Goal: Find specific page/section: Find specific page/section

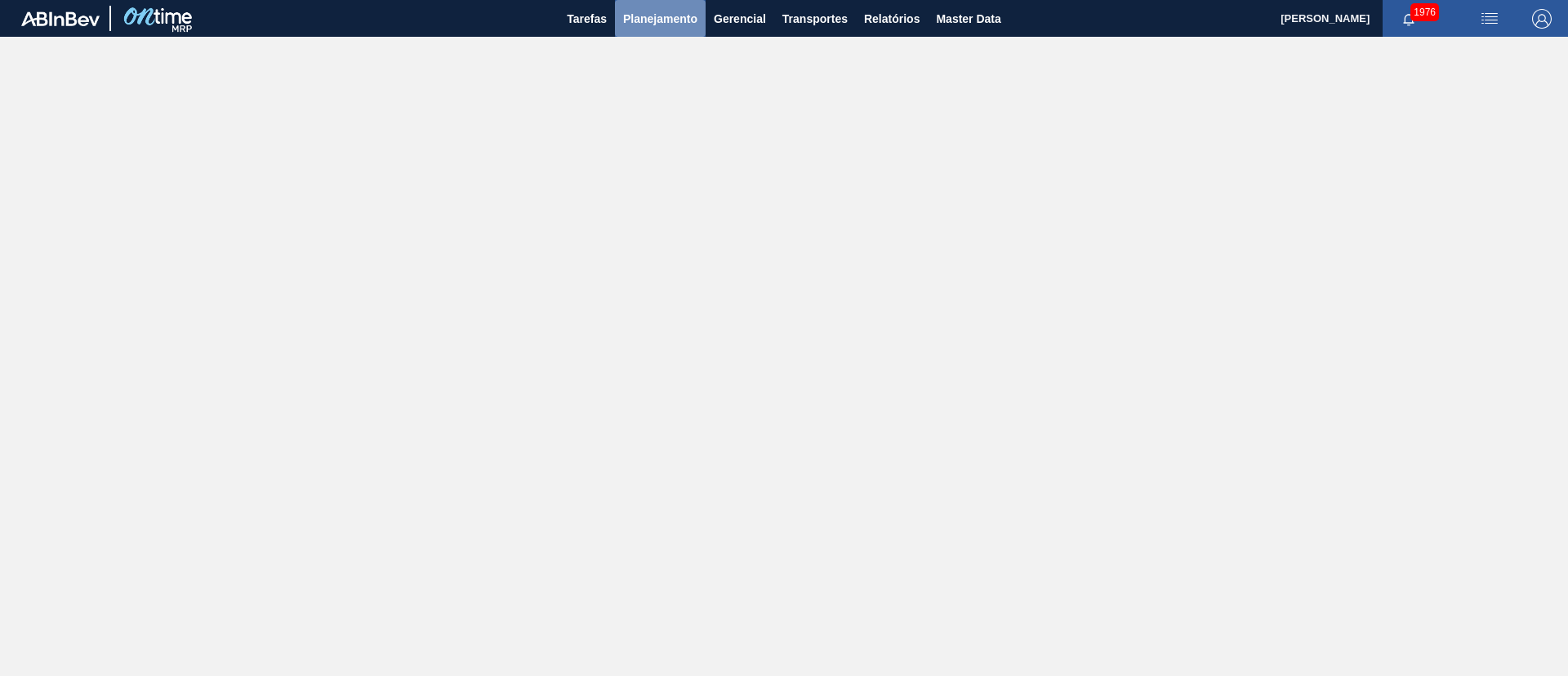
click at [650, 28] on button "Planejamento" at bounding box center [661, 18] width 90 height 37
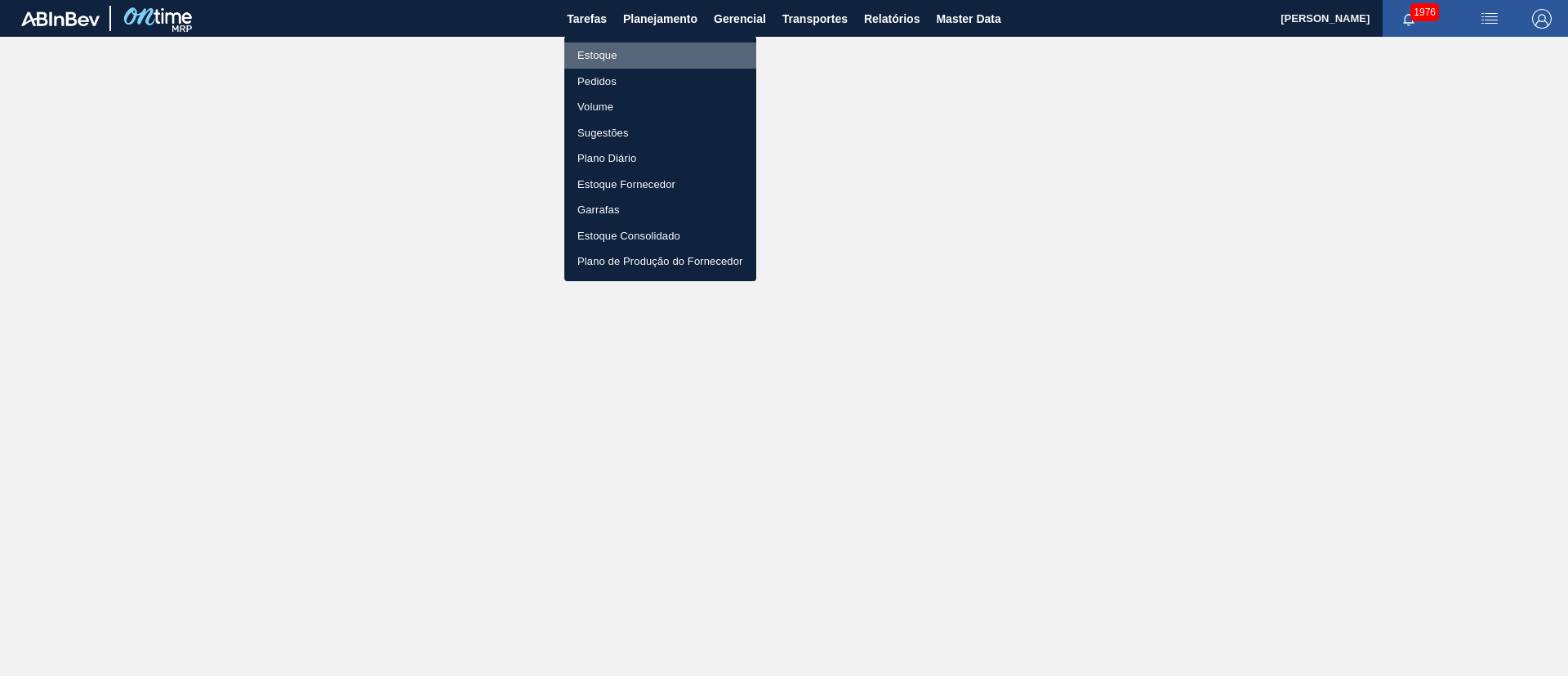
click at [609, 57] on li "Estoque" at bounding box center [661, 55] width 192 height 26
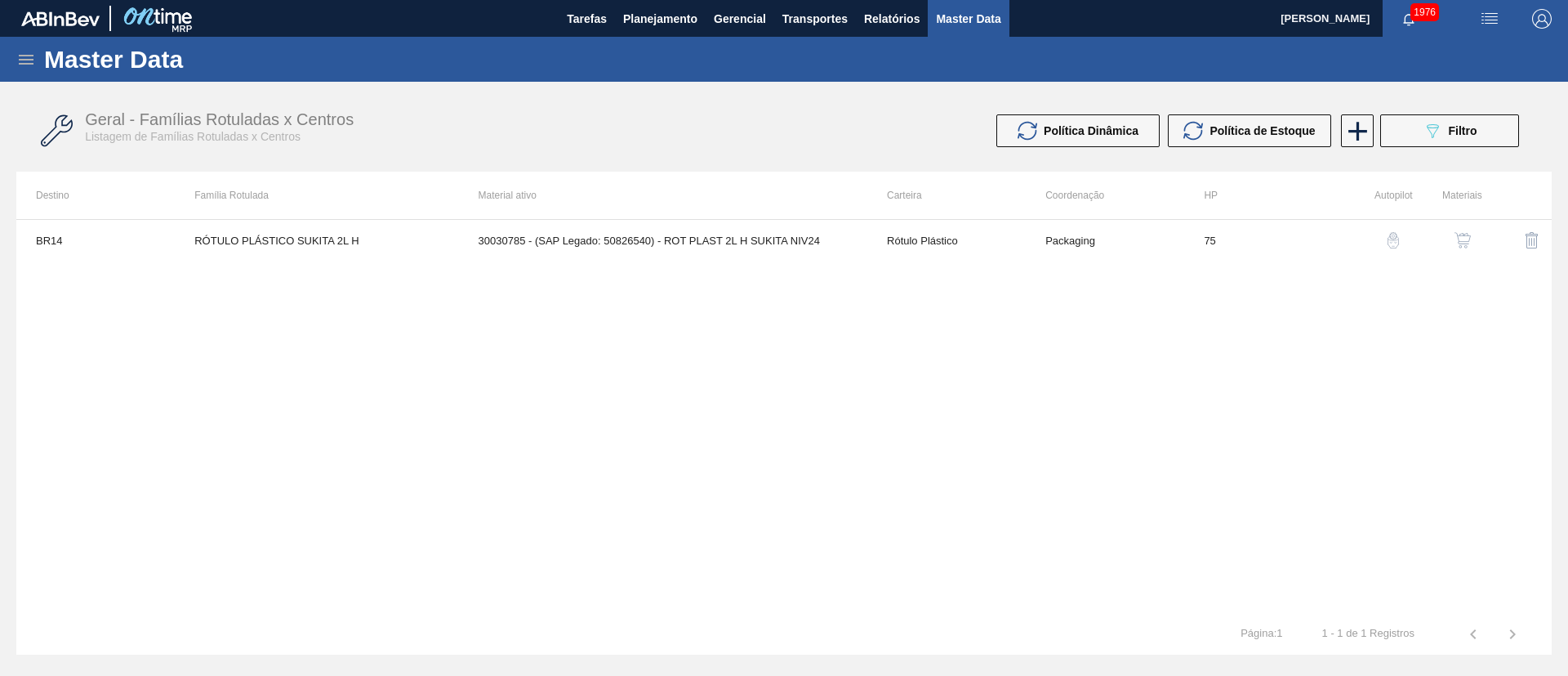
click at [27, 59] on icon at bounding box center [26, 60] width 14 height 10
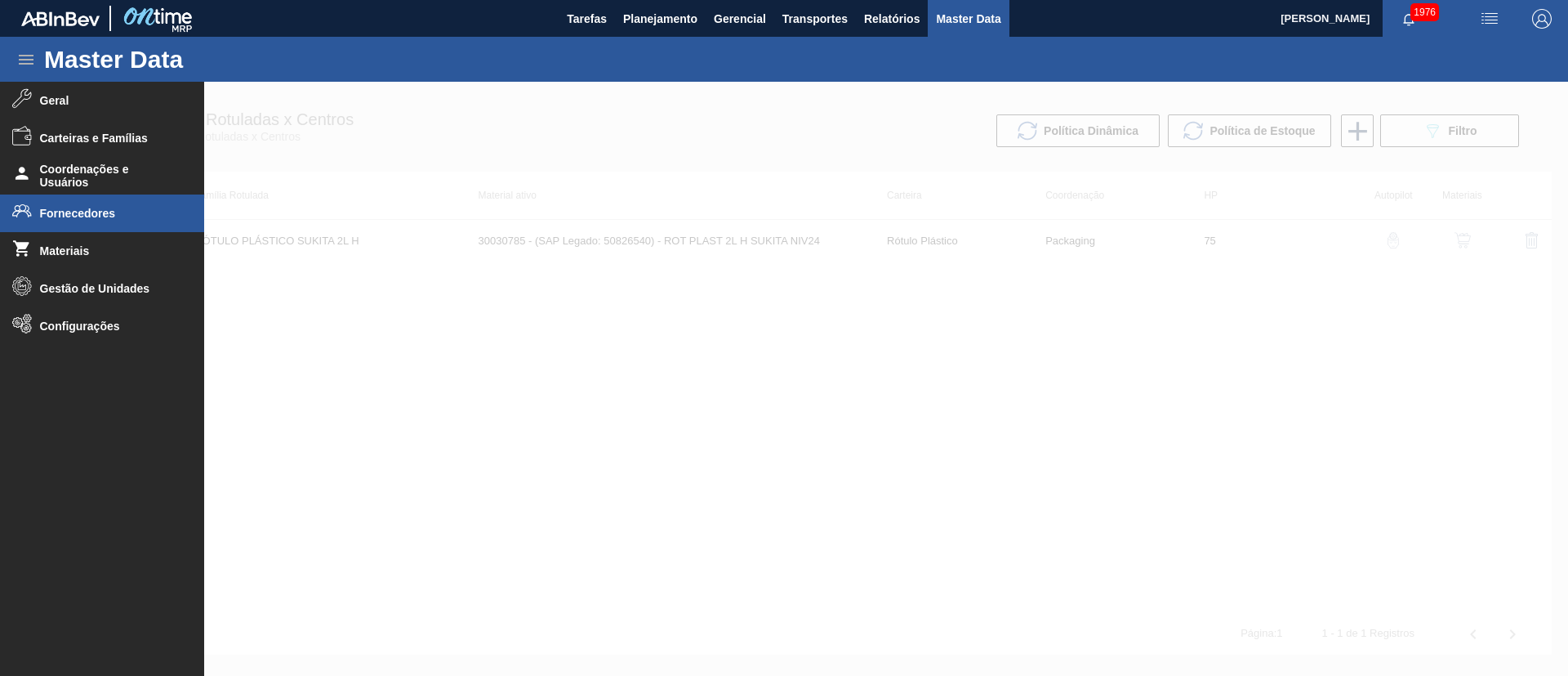
click at [53, 211] on span "Fornecedores" at bounding box center [107, 213] width 135 height 13
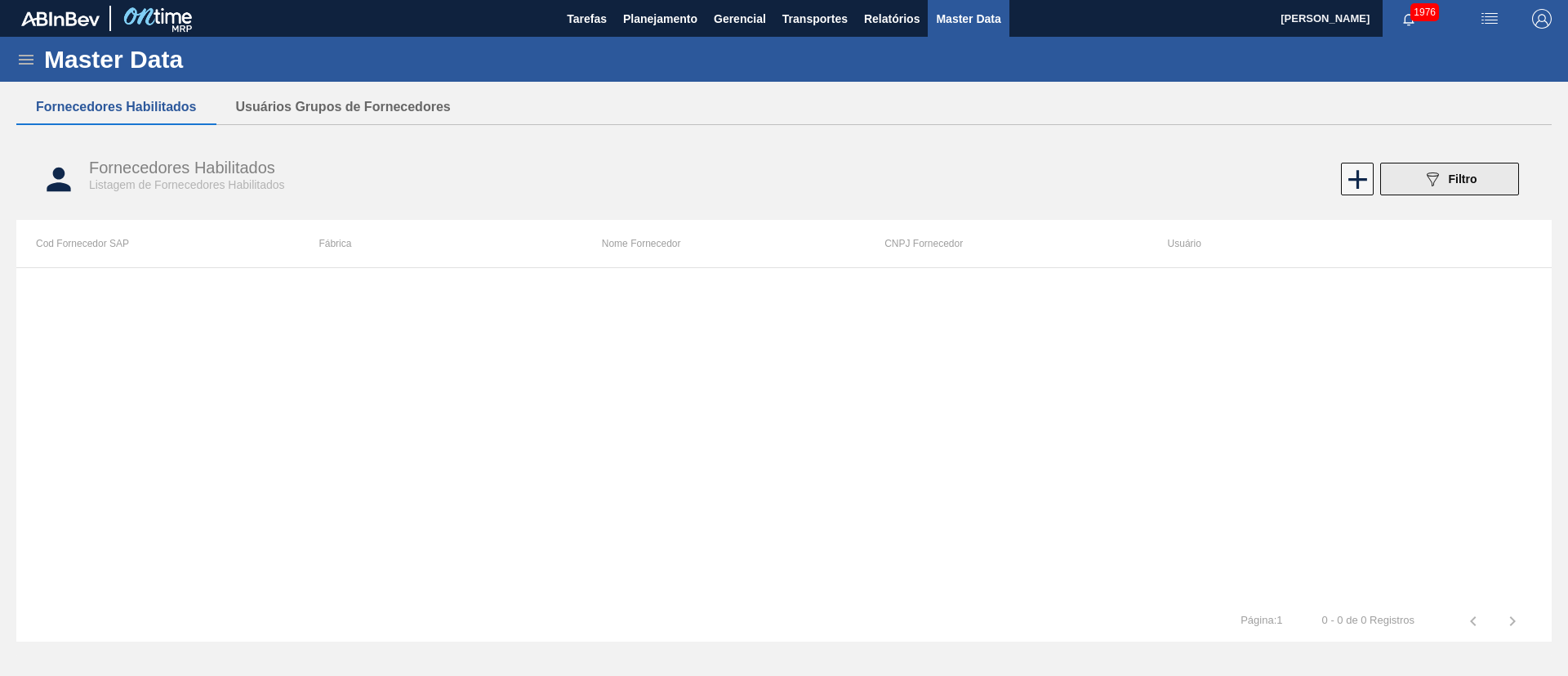
click at [1439, 174] on icon at bounding box center [1433, 179] width 13 height 14
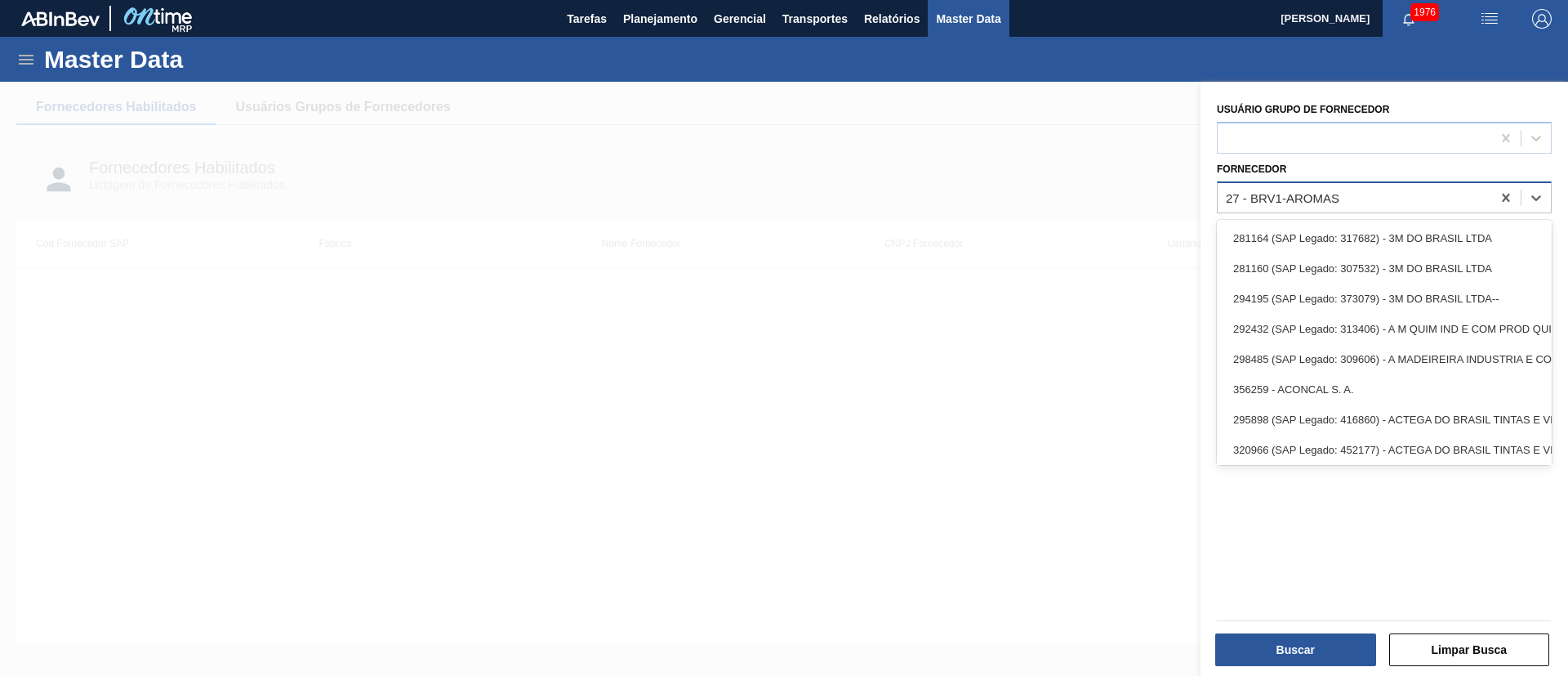
click at [1300, 195] on div "27 - BRV1-AROMAS" at bounding box center [1283, 197] width 114 height 14
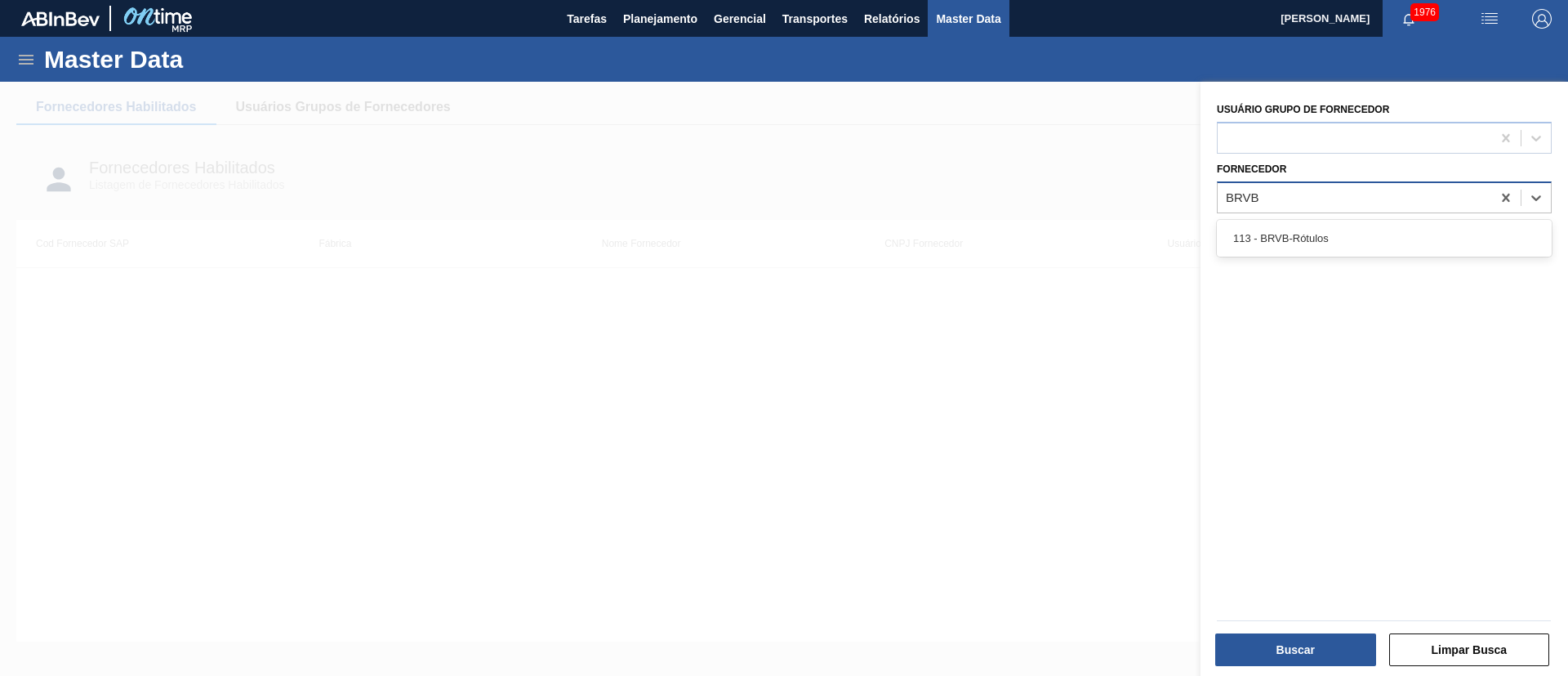
type input "BRVB"
